Goal: Transaction & Acquisition: Subscribe to service/newsletter

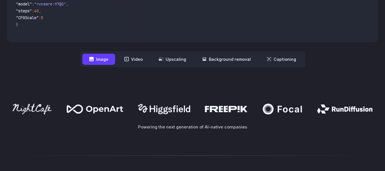
scroll to position [275, 0]
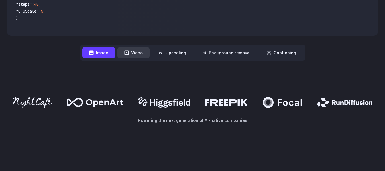
click at [137, 53] on button "Video" at bounding box center [133, 52] width 32 height 11
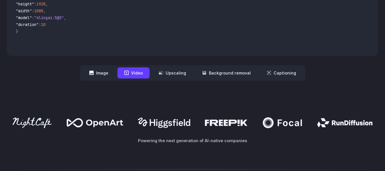
scroll to position [218, 0]
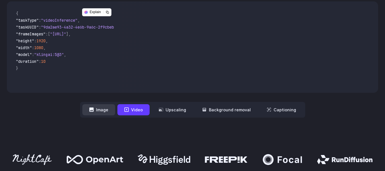
click at [99, 112] on button "Image" at bounding box center [98, 109] width 33 height 11
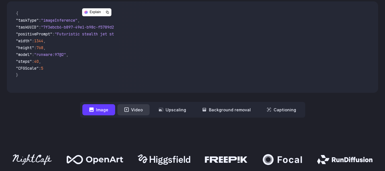
click at [147, 111] on button "Video" at bounding box center [133, 109] width 32 height 11
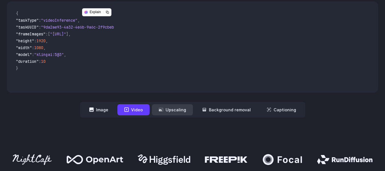
click at [175, 111] on button "Upscaling" at bounding box center [172, 109] width 41 height 11
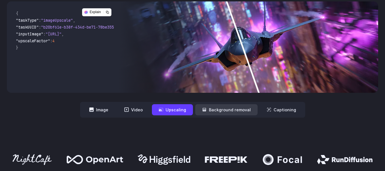
click at [211, 110] on button "Background removal" at bounding box center [226, 109] width 62 height 11
